Goal: Task Accomplishment & Management: Complete application form

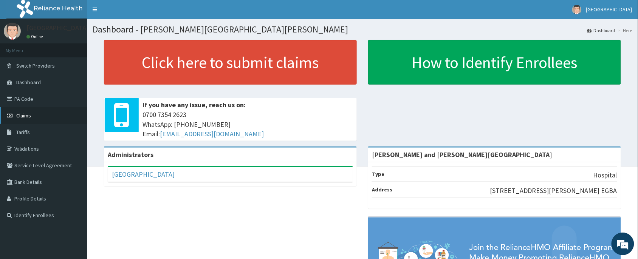
click at [25, 117] on span "Claims" at bounding box center [23, 115] width 15 height 7
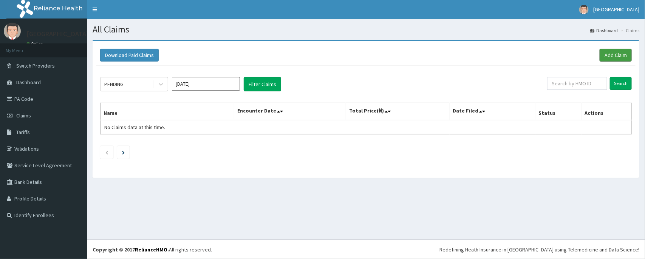
click at [623, 51] on link "Add Claim" at bounding box center [616, 55] width 32 height 13
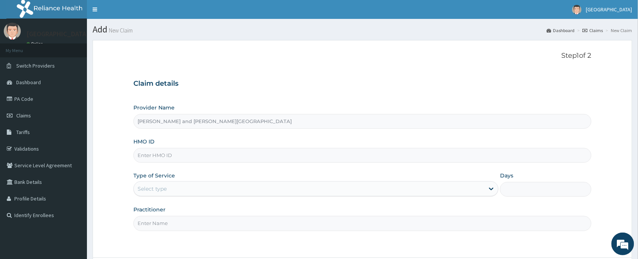
click at [179, 158] on input "HMO ID" at bounding box center [362, 155] width 458 height 15
click at [167, 162] on input "HMO ID" at bounding box center [362, 155] width 458 height 15
paste input "MAQ/10026/A"
type input "MAQ/10026/A"
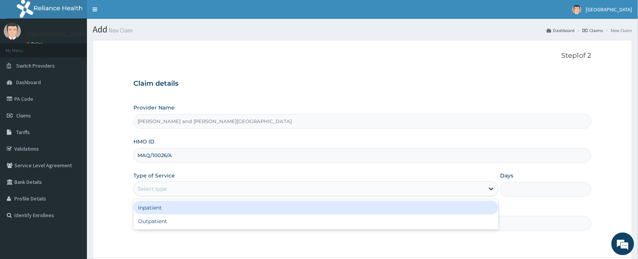
click at [179, 193] on div "Select type" at bounding box center [309, 189] width 351 height 12
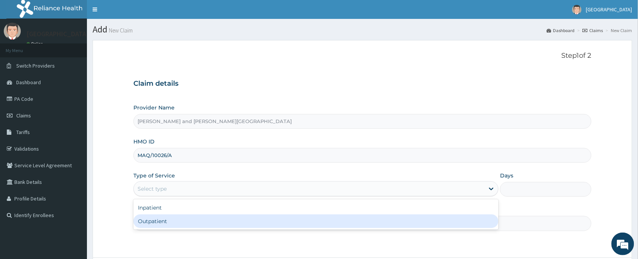
drag, startPoint x: 163, startPoint y: 223, endPoint x: 169, endPoint y: 225, distance: 6.0
click at [163, 223] on div "Outpatient" at bounding box center [315, 222] width 365 height 14
type input "1"
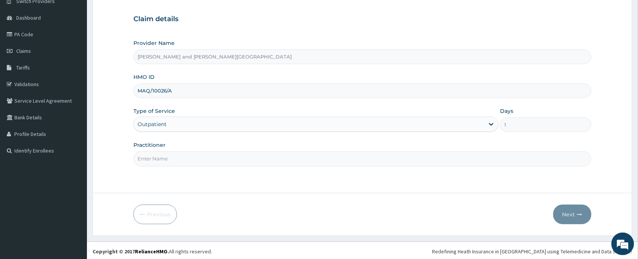
scroll to position [66, 0]
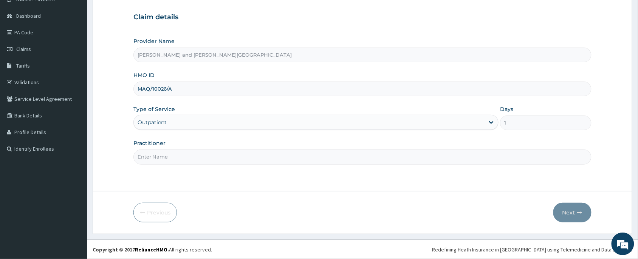
click at [171, 157] on input "Practitioner" at bounding box center [362, 157] width 458 height 15
type input "DR BIFOM MELWIN"
click at [570, 214] on button "Next" at bounding box center [572, 213] width 38 height 20
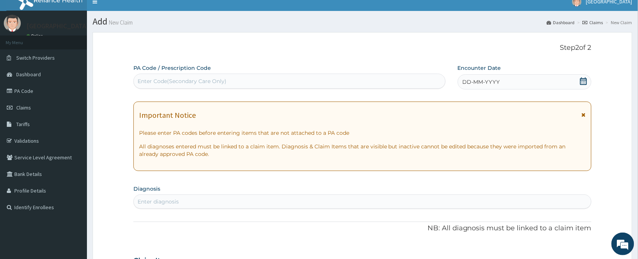
scroll to position [0, 0]
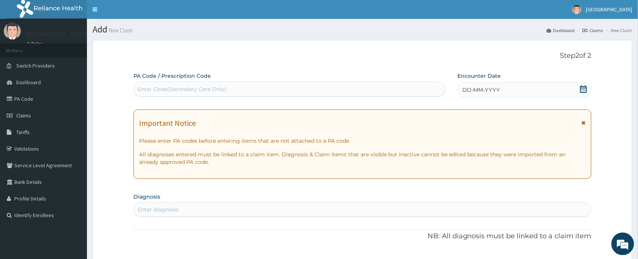
click at [584, 86] on icon at bounding box center [583, 89] width 7 height 8
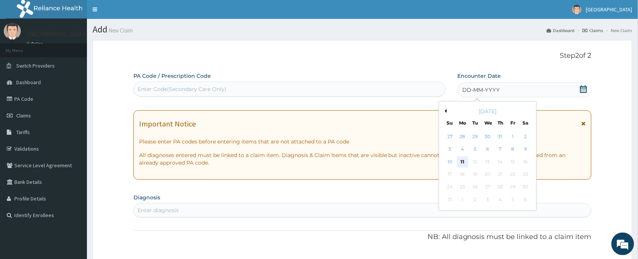
click at [461, 161] on div "11" at bounding box center [462, 161] width 11 height 11
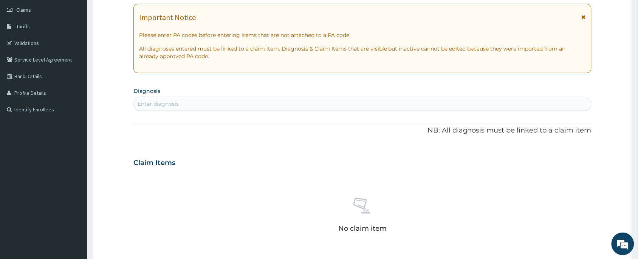
scroll to position [113, 0]
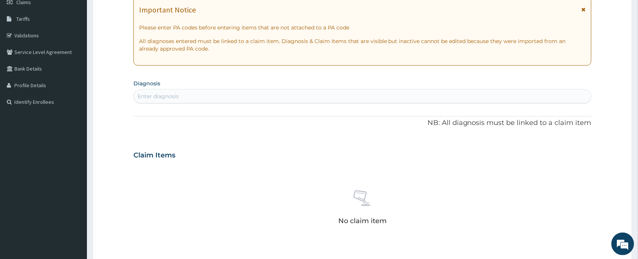
click at [181, 93] on div "Enter diagnosis" at bounding box center [362, 96] width 457 height 12
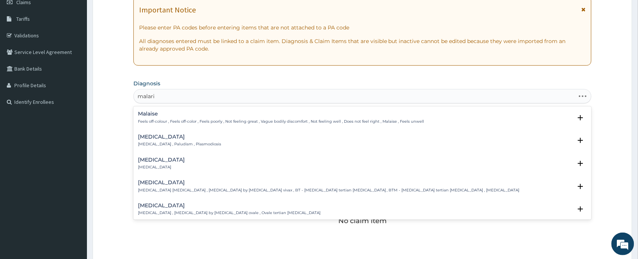
type input "malaria"
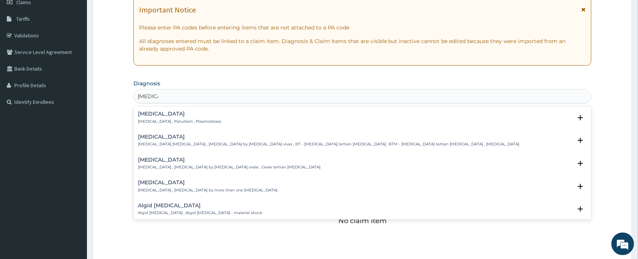
click at [225, 122] on div "Malaria Malaria , Paludism , Plasmodiosis" at bounding box center [362, 117] width 449 height 13
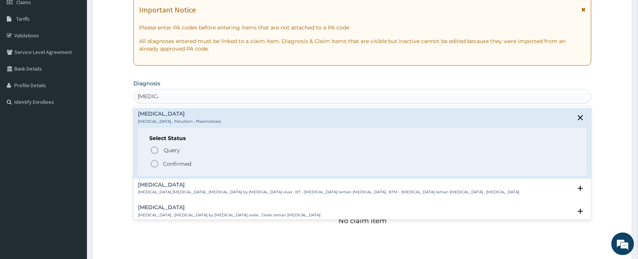
click at [172, 161] on p "Confirmed" at bounding box center [177, 164] width 28 height 8
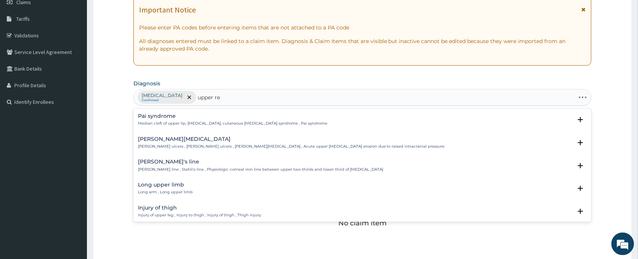
type input "upper res"
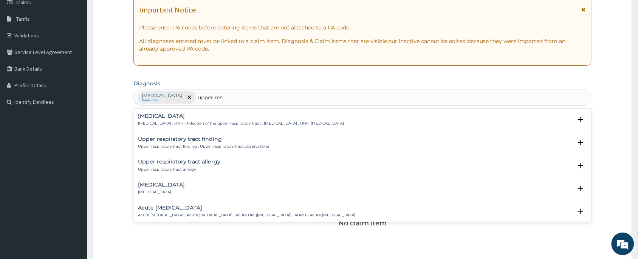
click at [202, 121] on p "Upper respiratory infection , URTI - Infection of the upper respiratory tract ,…" at bounding box center [241, 123] width 206 height 5
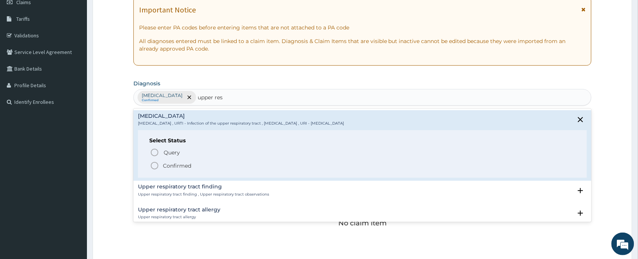
click at [190, 168] on p "Confirmed" at bounding box center [177, 166] width 28 height 8
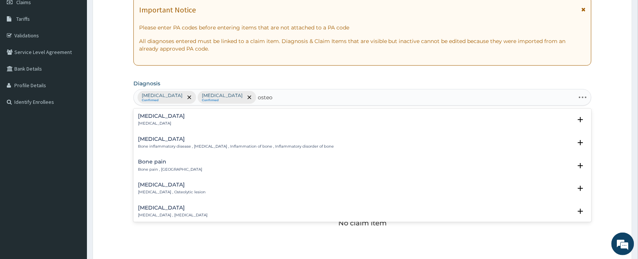
type input "osteoa"
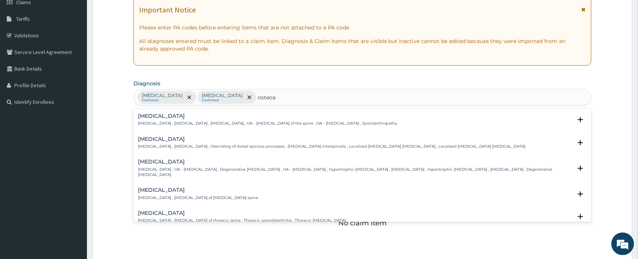
click at [212, 170] on p "Osteoarthritis , OA - Osteoarthritis , Degenerative arthritis , OA - Osteoarthr…" at bounding box center [355, 172] width 434 height 11
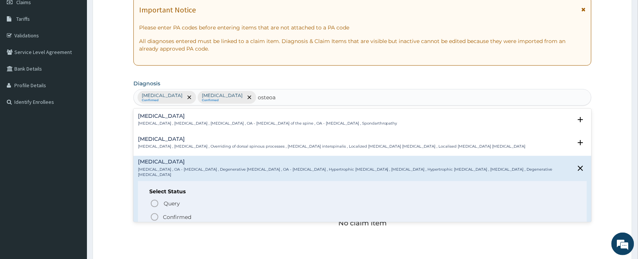
click at [193, 213] on span "Confirmed" at bounding box center [362, 217] width 425 height 9
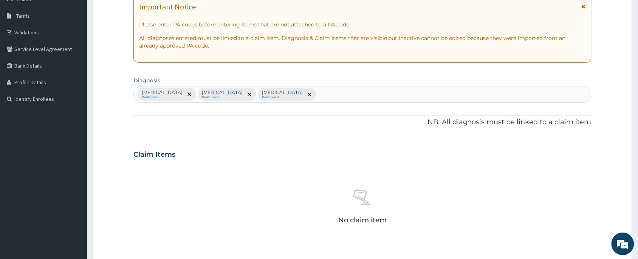
scroll to position [116, 0]
click at [308, 96] on icon "remove selection option" at bounding box center [310, 95] width 4 height 4
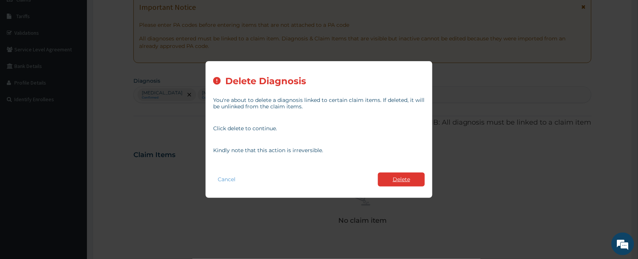
click at [402, 183] on button "Delete" at bounding box center [401, 180] width 47 height 14
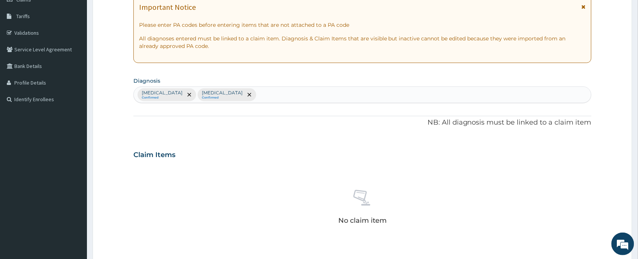
click at [297, 105] on div "PA Code / Prescription Code Enter Code(Secondary Care Only) Encounter Date 11-0…" at bounding box center [362, 152] width 458 height 393
click at [278, 91] on div "Malaria Confirmed Upper respiratory infection Confirmed" at bounding box center [362, 95] width 457 height 16
type input "osteoarth"
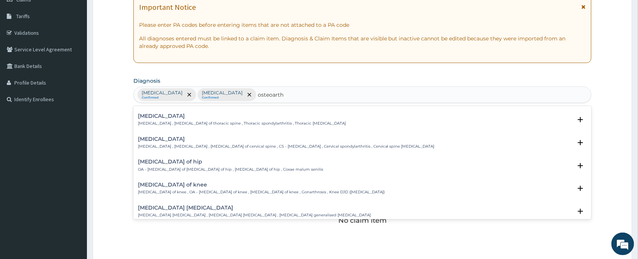
scroll to position [113, 0]
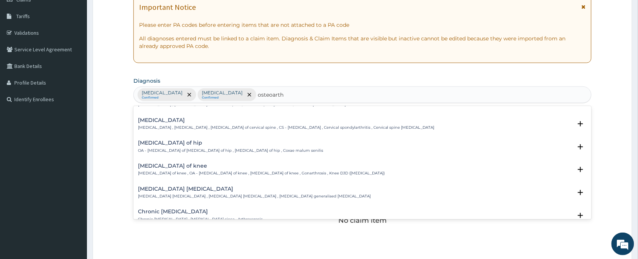
click at [186, 171] on p "Osteoarthritis of knee , OA - Osteoarthritis of knee , Degenerative joint disea…" at bounding box center [261, 173] width 247 height 5
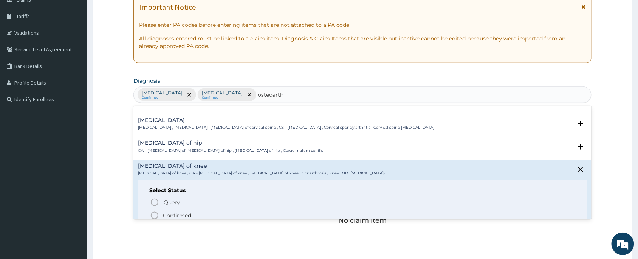
click at [168, 212] on p "Confirmed" at bounding box center [177, 216] width 28 height 8
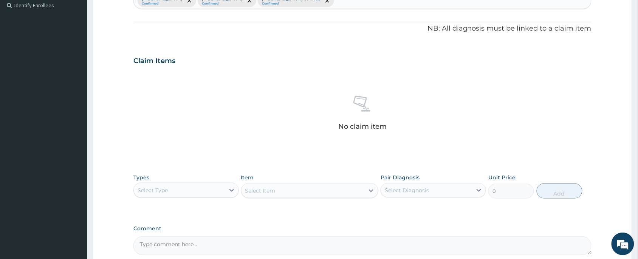
scroll to position [286, 0]
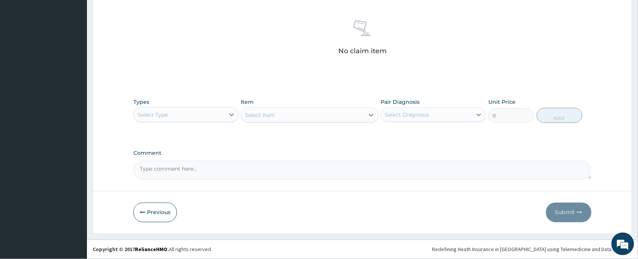
click at [179, 114] on div "Select Type" at bounding box center [179, 115] width 91 height 12
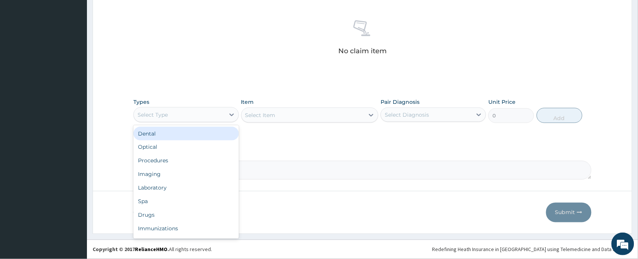
scroll to position [25, 0]
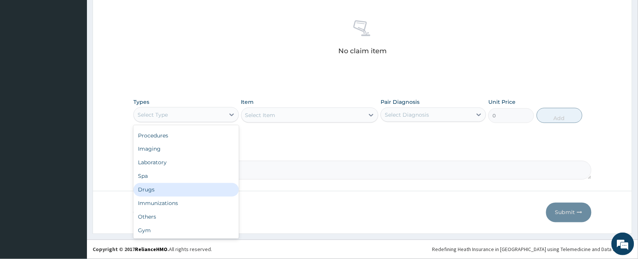
click at [167, 195] on div "Drugs" at bounding box center [185, 190] width 105 height 14
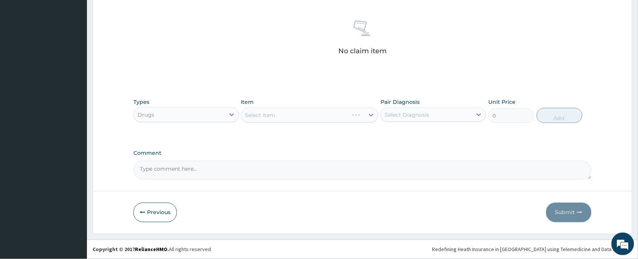
click at [263, 113] on div "Select Item" at bounding box center [310, 115] width 138 height 15
click at [272, 116] on div "Select Item" at bounding box center [310, 115] width 138 height 15
click at [260, 112] on div "Select Item" at bounding box center [310, 115] width 138 height 15
click at [279, 117] on div "Select Item" at bounding box center [302, 115] width 123 height 12
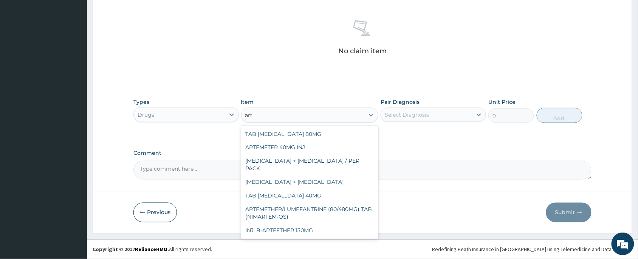
type input "arte"
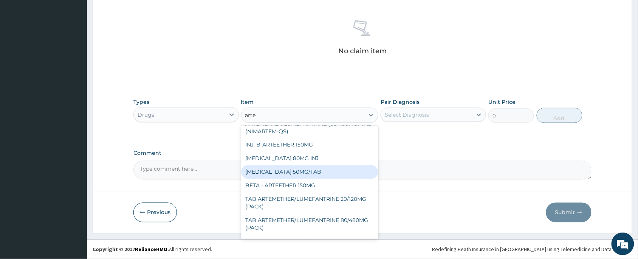
scroll to position [116, 0]
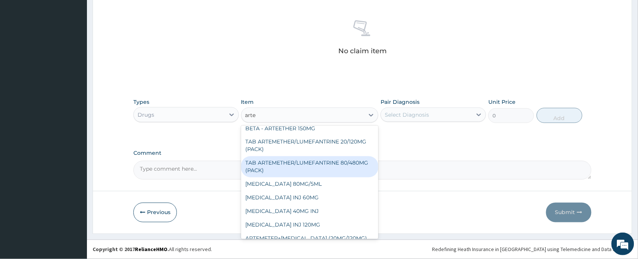
click at [306, 157] on div "TAB ARTEMETHER/LUMEFANTRINE 80/480MG (PACK)" at bounding box center [310, 166] width 138 height 21
type input "1600"
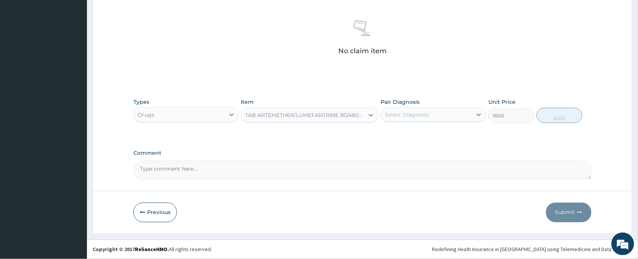
click at [389, 112] on div "Select Diagnosis" at bounding box center [407, 115] width 44 height 8
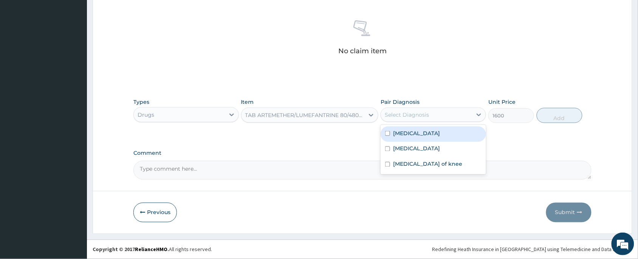
click at [412, 133] on label "Malaria" at bounding box center [416, 134] width 47 height 8
checkbox input "true"
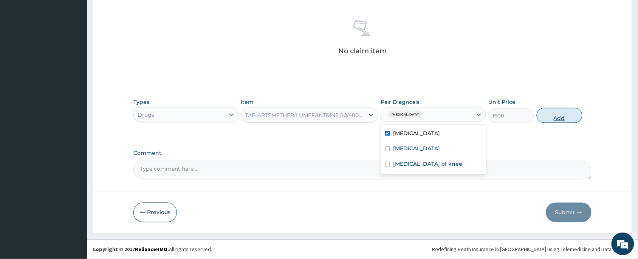
click at [546, 113] on button "Add" at bounding box center [559, 115] width 46 height 15
type input "0"
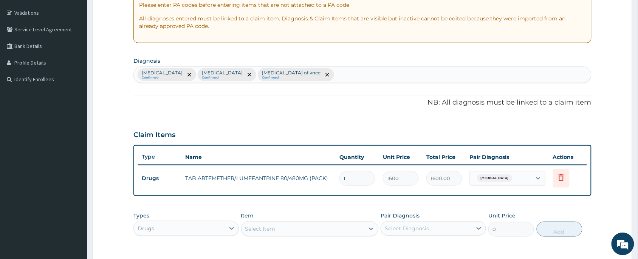
scroll to position [249, 0]
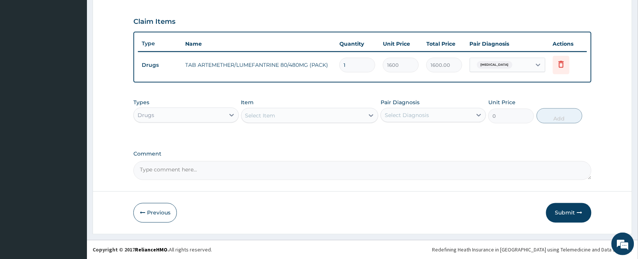
click at [187, 111] on div "Drugs" at bounding box center [179, 115] width 91 height 12
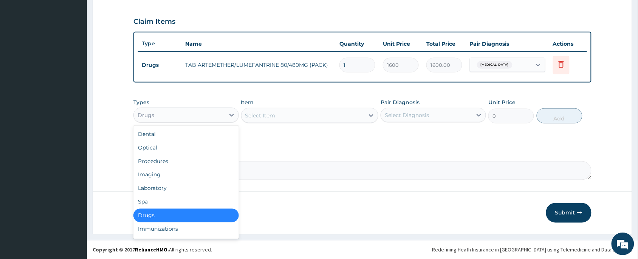
click at [306, 128] on div "Types option Drugs, selected. option Drugs selected, 7 of 10. 10 results availa…" at bounding box center [362, 117] width 458 height 44
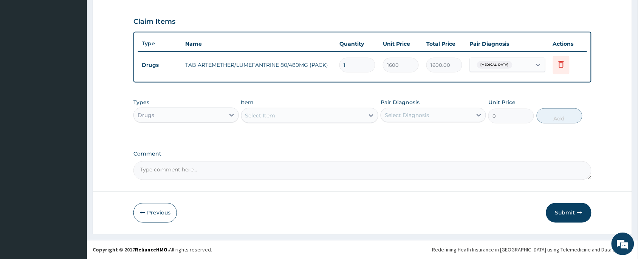
click at [297, 118] on div "Select Item" at bounding box center [302, 116] width 123 height 12
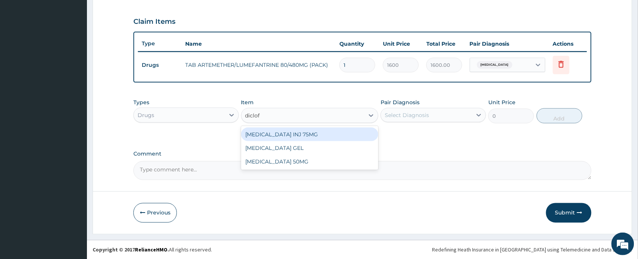
type input "diclofe"
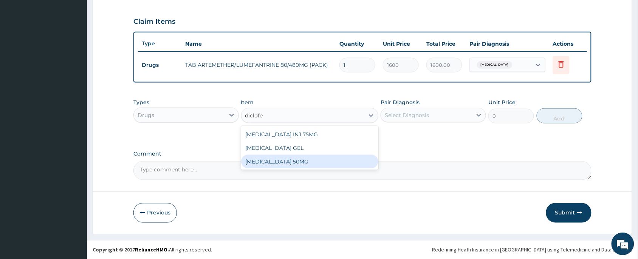
click at [327, 160] on div "DICLOFENAC 50MG" at bounding box center [310, 162] width 138 height 14
type input "25"
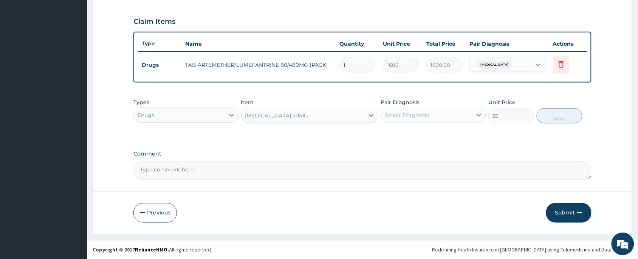
drag, startPoint x: 416, startPoint y: 112, endPoint x: 419, endPoint y: 122, distance: 10.3
click at [418, 114] on div "Select Diagnosis" at bounding box center [407, 115] width 44 height 8
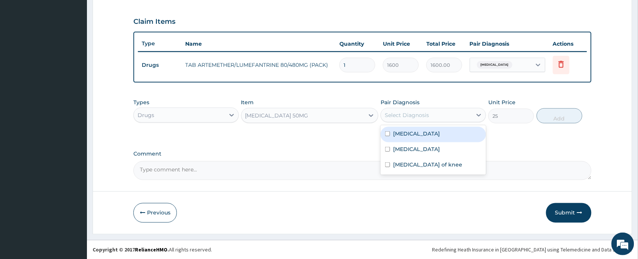
drag, startPoint x: 416, startPoint y: 134, endPoint x: 458, endPoint y: 133, distance: 42.3
click at [417, 134] on div "Malaria" at bounding box center [432, 134] width 105 height 15
checkbox input "true"
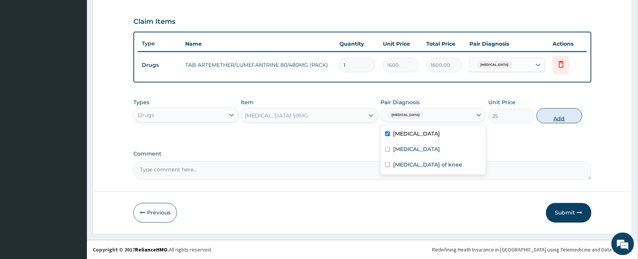
click at [558, 117] on button "Add" at bounding box center [559, 115] width 46 height 15
type input "0"
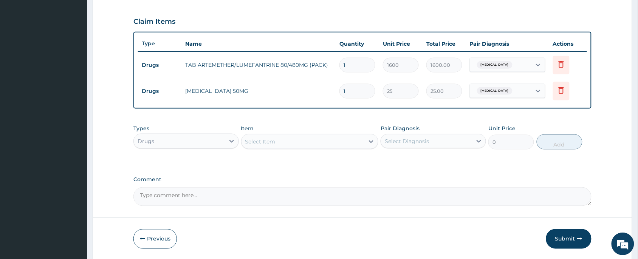
click at [359, 96] on input "1" at bounding box center [357, 91] width 36 height 15
type input "10"
type input "250.00"
type input "10"
click at [303, 119] on div "PA Code / Prescription Code Enter Code(Secondary Care Only) Encounter Date 11-0…" at bounding box center [362, 14] width 458 height 383
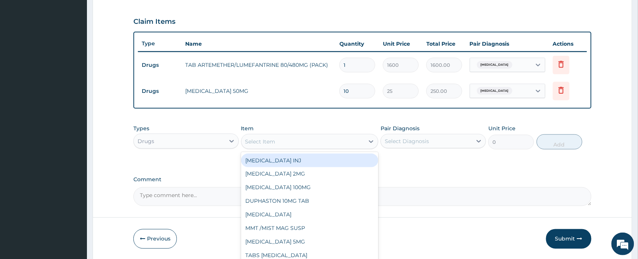
click at [269, 143] on div "Select Item" at bounding box center [260, 142] width 30 height 8
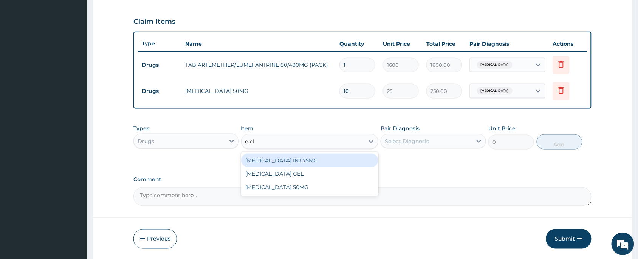
type input "diclo"
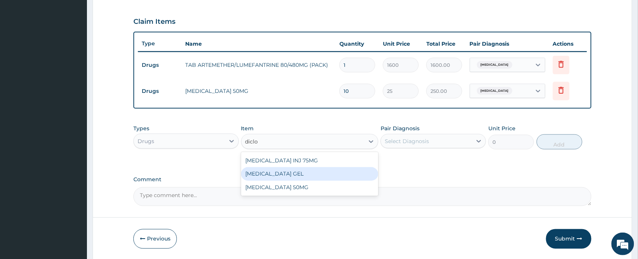
drag, startPoint x: 280, startPoint y: 172, endPoint x: 394, endPoint y: 162, distance: 114.1
click at [282, 173] on div "DICLOFENAC GEL" at bounding box center [310, 174] width 138 height 14
type input "600"
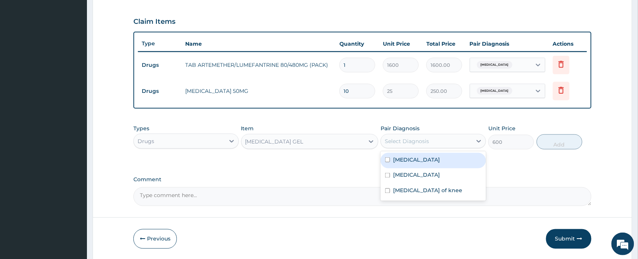
click at [445, 144] on div "Select Diagnosis" at bounding box center [426, 141] width 91 height 12
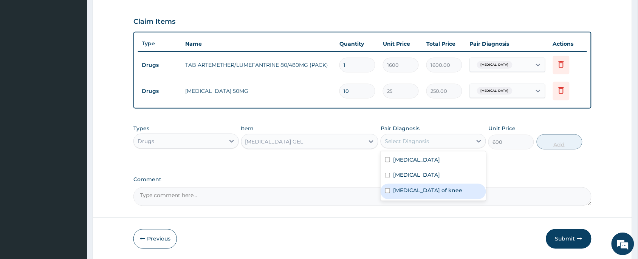
drag, startPoint x: 438, startPoint y: 186, endPoint x: 569, endPoint y: 148, distance: 136.6
click at [438, 187] on label "Osteoarthritis of knee" at bounding box center [427, 191] width 69 height 8
checkbox input "true"
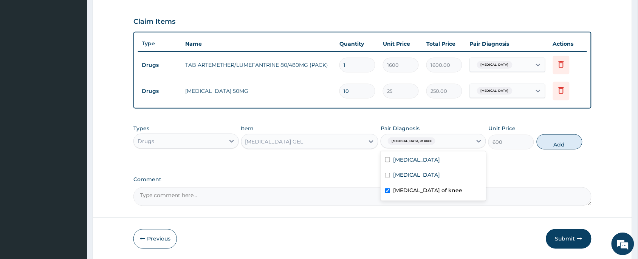
click at [570, 146] on button "Add" at bounding box center [559, 141] width 46 height 15
type input "0"
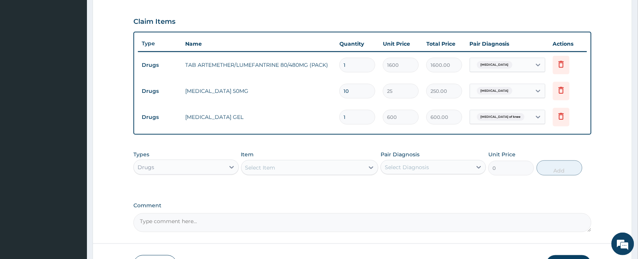
click at [259, 167] on div "Select Item" at bounding box center [260, 168] width 30 height 8
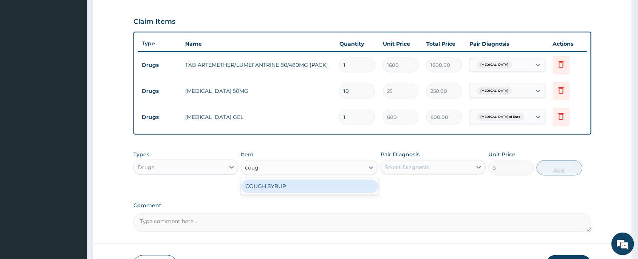
type input "cough"
click at [299, 184] on div "COUGH SYRUP" at bounding box center [310, 187] width 138 height 14
type input "700"
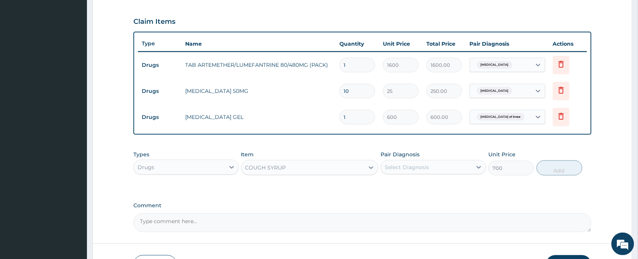
drag, startPoint x: 414, startPoint y: 167, endPoint x: 420, endPoint y: 174, distance: 8.6
click at [417, 167] on div "Select Diagnosis" at bounding box center [407, 168] width 44 height 8
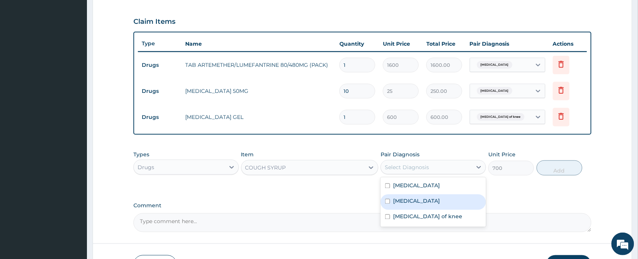
drag, startPoint x: 433, startPoint y: 201, endPoint x: 575, endPoint y: 199, distance: 141.3
click at [440, 201] on label "Upper respiratory infection" at bounding box center [416, 202] width 47 height 8
checkbox input "true"
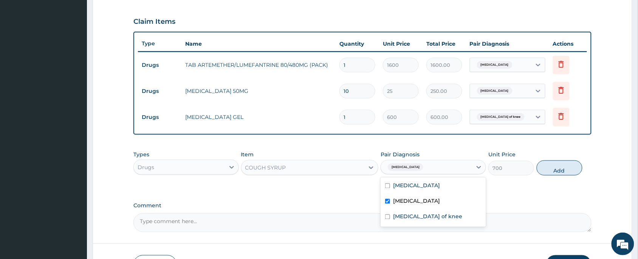
drag, startPoint x: 560, startPoint y: 167, endPoint x: 459, endPoint y: 173, distance: 101.4
click at [561, 167] on button "Add" at bounding box center [559, 168] width 46 height 15
type input "0"
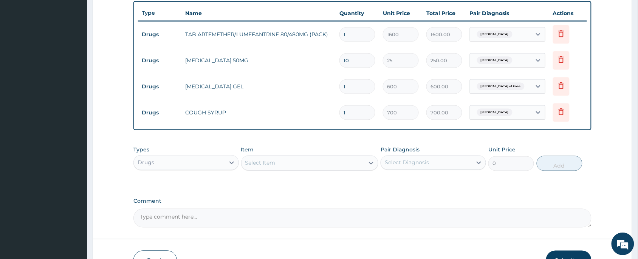
scroll to position [306, 0]
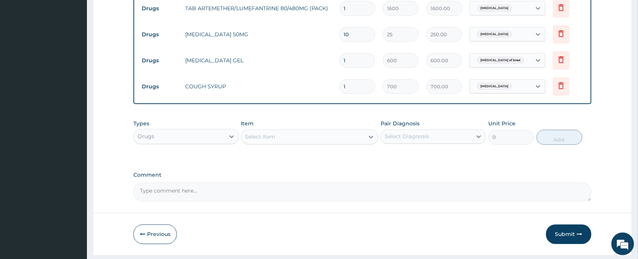
click at [285, 140] on div "Select Item" at bounding box center [302, 137] width 123 height 12
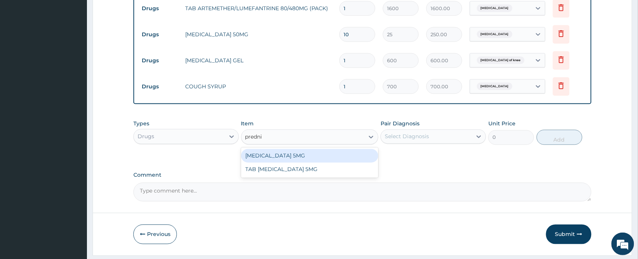
type input "prednis"
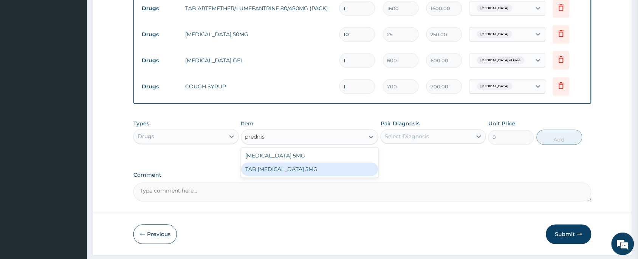
click at [254, 166] on div "TAB PREDNISOLONE 5MG" at bounding box center [310, 170] width 138 height 14
type input "20"
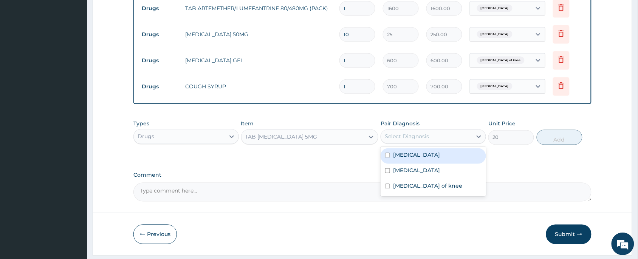
click at [430, 133] on div "Select Diagnosis" at bounding box center [426, 137] width 91 height 12
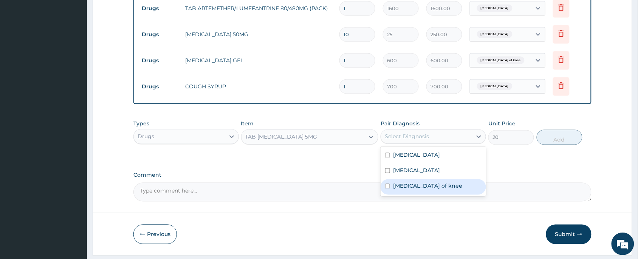
click at [434, 184] on label "Osteoarthritis of knee" at bounding box center [427, 186] width 69 height 8
checkbox input "true"
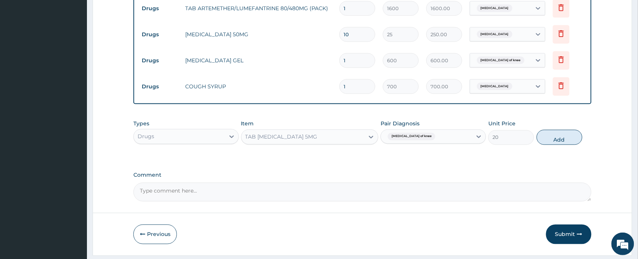
drag, startPoint x: 544, startPoint y: 136, endPoint x: 476, endPoint y: 145, distance: 68.3
click at [544, 136] on button "Add" at bounding box center [559, 137] width 46 height 15
type input "0"
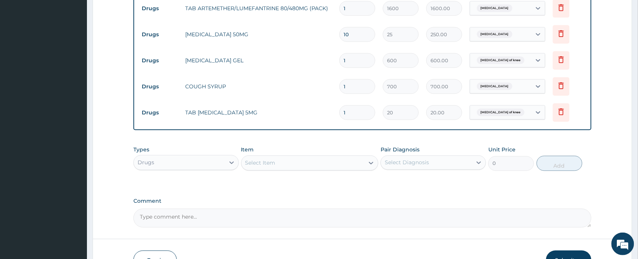
type input "10"
type input "200.00"
type input "10"
click at [274, 164] on div "Select Item" at bounding box center [260, 163] width 30 height 8
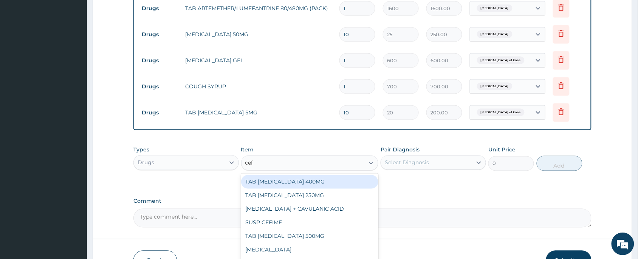
type input "cefi"
drag, startPoint x: 295, startPoint y: 180, endPoint x: 342, endPoint y: 180, distance: 47.2
click at [297, 180] on div "TAB CEFIXIME 400MG" at bounding box center [310, 182] width 138 height 14
type input "400"
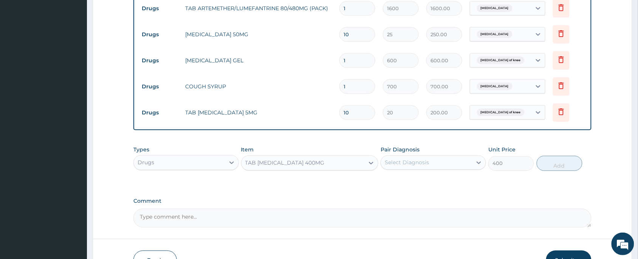
click at [429, 162] on div "Select Diagnosis" at bounding box center [426, 163] width 91 height 12
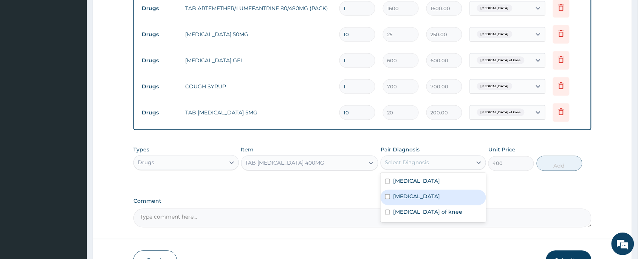
click at [417, 197] on label "Upper respiratory infection" at bounding box center [416, 197] width 47 height 8
checkbox input "true"
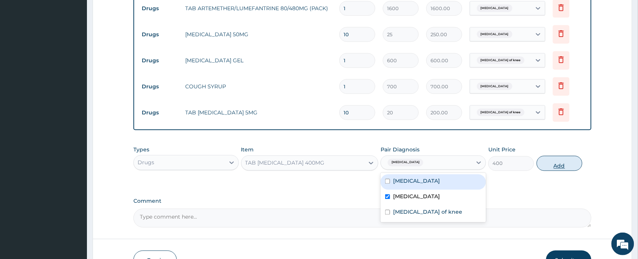
click at [549, 164] on button "Add" at bounding box center [559, 163] width 46 height 15
type input "0"
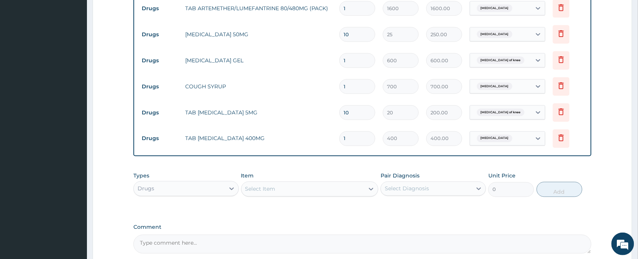
type input "0.00"
type input "5"
type input "2000.00"
type input "5"
drag, startPoint x: 342, startPoint y: 173, endPoint x: 196, endPoint y: 163, distance: 145.8
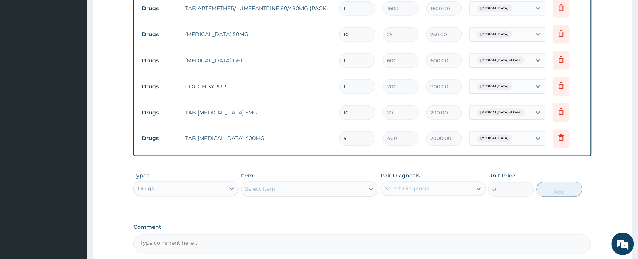
click at [341, 173] on div "Item Select Item" at bounding box center [310, 184] width 138 height 25
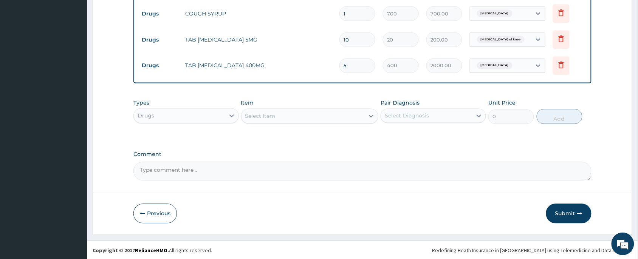
scroll to position [380, 0]
click at [571, 206] on button "Submit" at bounding box center [568, 213] width 45 height 20
